Goal: Task Accomplishment & Management: Use online tool/utility

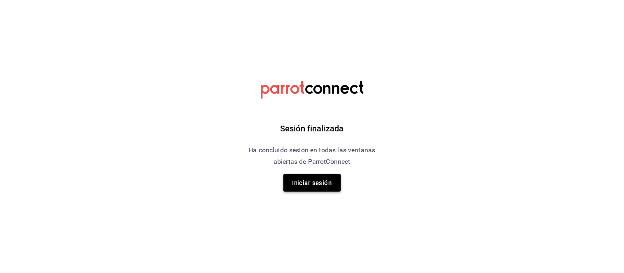
click at [328, 187] on font "Iniciar sesión" at bounding box center [311, 183] width 39 height 11
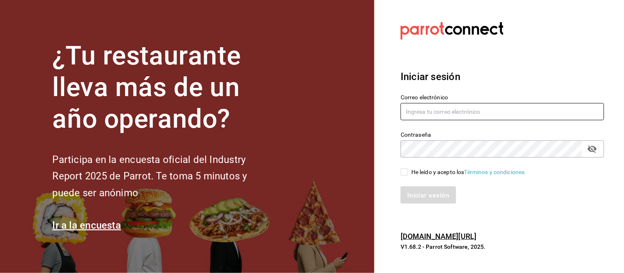
type input "[EMAIL_ADDRESS][PERSON_NAME][DOMAIN_NAME]"
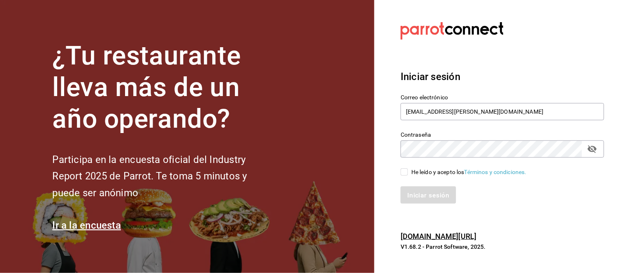
click at [402, 169] on input "He leído y acepto los Términos y condiciones." at bounding box center [403, 172] width 7 height 7
checkbox input "true"
click at [415, 197] on font "Iniciar sesión" at bounding box center [428, 195] width 42 height 8
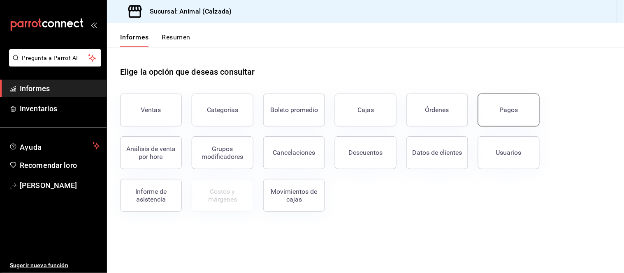
drag, startPoint x: 531, startPoint y: 102, endPoint x: 193, endPoint y: 46, distance: 342.2
click at [531, 101] on button "Pagos" at bounding box center [509, 110] width 62 height 33
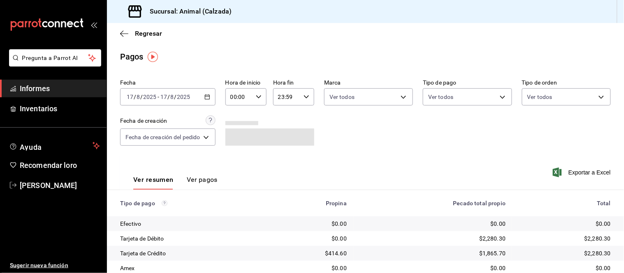
click at [215, 96] on div "[DATE] [DATE] - [DATE] [DATE]" at bounding box center [167, 96] width 95 height 17
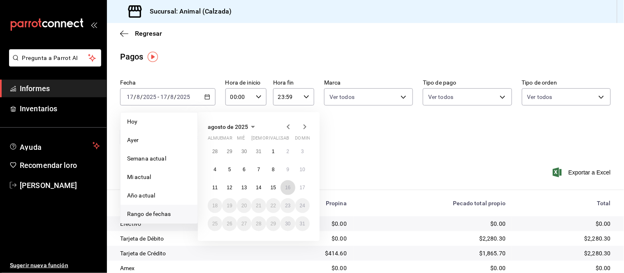
drag, startPoint x: 286, startPoint y: 189, endPoint x: 311, endPoint y: 191, distance: 25.1
click at [288, 189] on font "16" at bounding box center [287, 188] width 5 height 6
click at [304, 188] on font "17" at bounding box center [302, 188] width 5 height 6
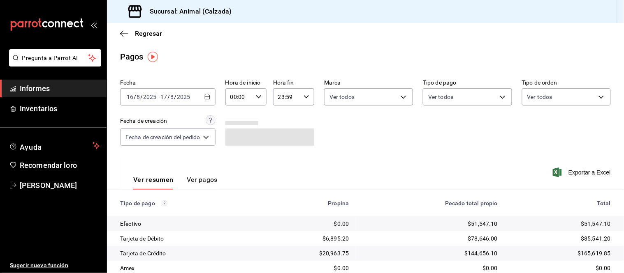
click at [252, 97] on input "00:00" at bounding box center [238, 97] width 27 height 16
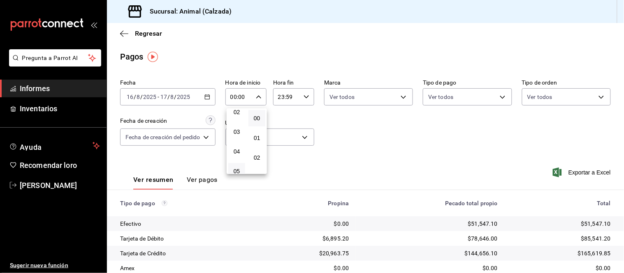
click at [240, 167] on button "05" at bounding box center [236, 171] width 17 height 16
type input "05:00"
click at [302, 97] on div at bounding box center [312, 136] width 624 height 273
click at [302, 96] on div "23:59 Hora fin" at bounding box center [293, 96] width 41 height 17
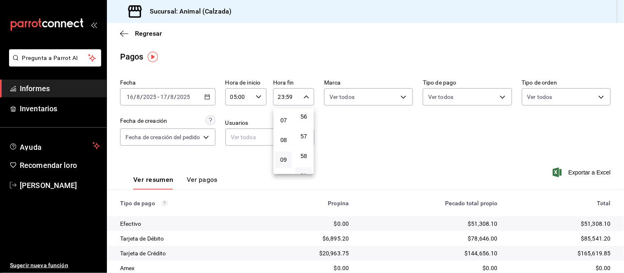
scroll to position [83, 0]
click at [286, 133] on font "05" at bounding box center [283, 133] width 7 height 7
click at [303, 118] on font "00" at bounding box center [304, 118] width 7 height 7
type input "05:00"
click at [384, 187] on div at bounding box center [312, 136] width 624 height 273
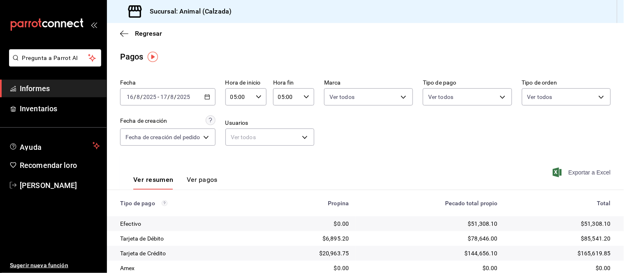
click at [571, 171] on font "Exportar a Excel" at bounding box center [589, 172] width 42 height 7
